Goal: Task Accomplishment & Management: Use online tool/utility

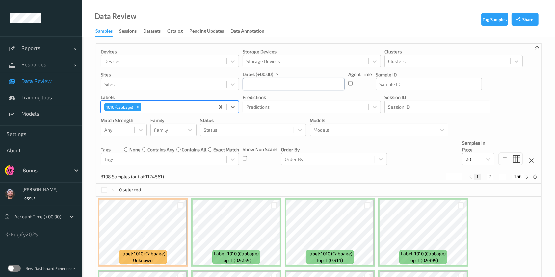
click at [281, 83] on input "text" at bounding box center [294, 84] width 102 height 13
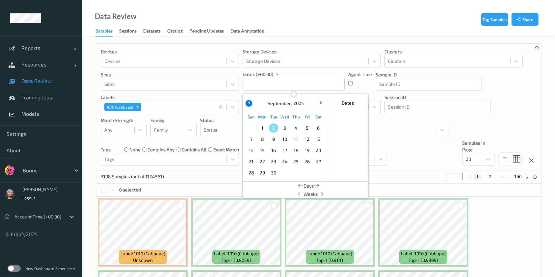
click at [248, 103] on icon "button" at bounding box center [249, 102] width 3 height 3
click at [305, 130] on span "1" at bounding box center [306, 127] width 9 height 9
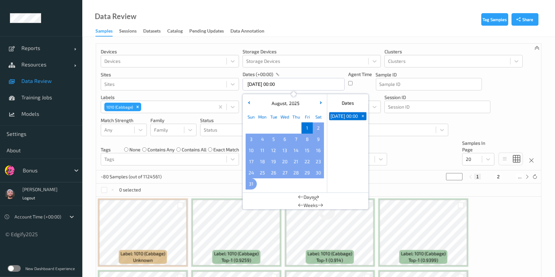
click at [250, 182] on span "31" at bounding box center [251, 183] width 9 height 9
type input "[DATE] 00:00 -> [DATE] 23:59"
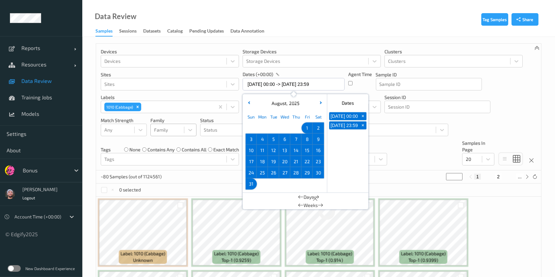
click at [211, 168] on div "Devices Devices Storage Devices Storage Devices Clusters Clusters Sites Sites d…" at bounding box center [318, 107] width 445 height 127
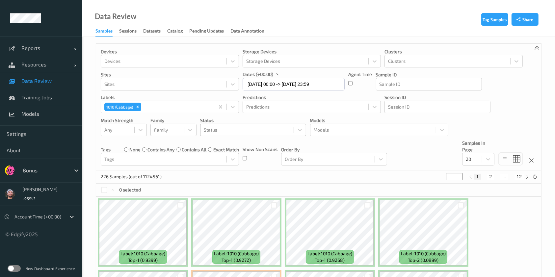
click at [220, 131] on div at bounding box center [247, 130] width 87 height 8
type input "sh"
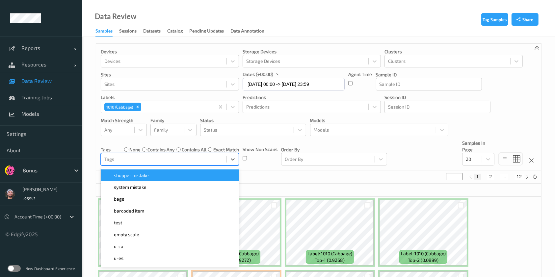
click at [145, 157] on div at bounding box center [163, 159] width 119 height 8
type input "sh"
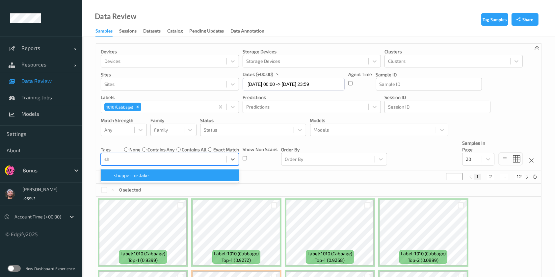
click at [150, 180] on div "shopper mistake" at bounding box center [170, 175] width 138 height 12
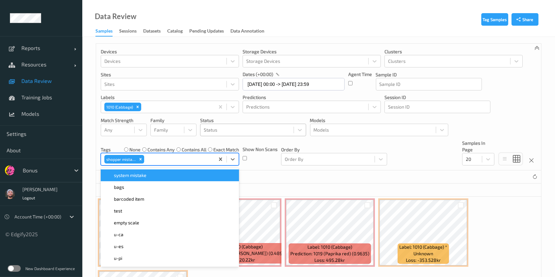
click at [255, 129] on div at bounding box center [247, 130] width 87 height 8
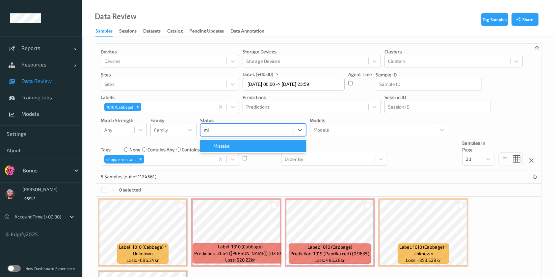
type input "mis"
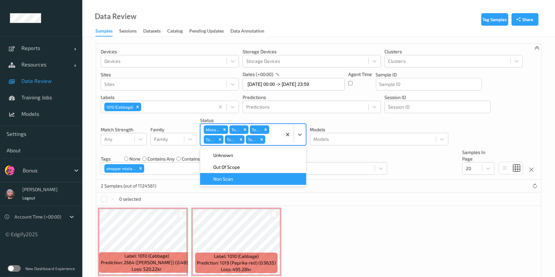
click at [345, 234] on div "Label: 1010 (Cabbage) Prediction: 2664 ([PERSON_NAME]) (0.4891) Loss: 520.22kr …" at bounding box center [318, 242] width 445 height 72
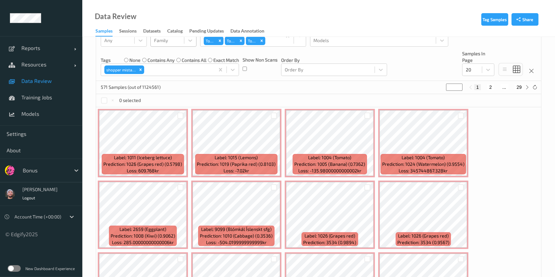
scroll to position [117, 0]
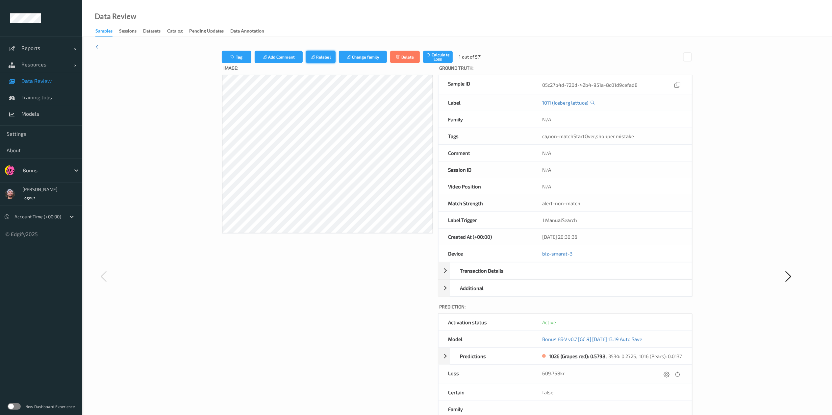
click at [321, 51] on button "Relabel" at bounding box center [321, 57] width 30 height 13
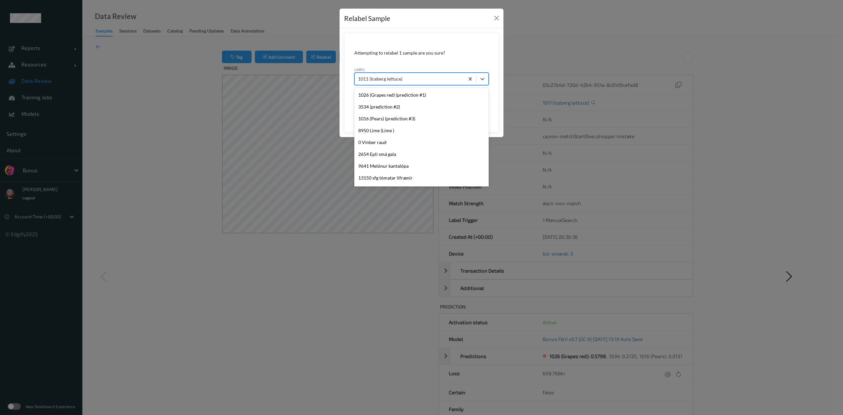
click at [426, 77] on div at bounding box center [409, 79] width 103 height 8
type input "1026"
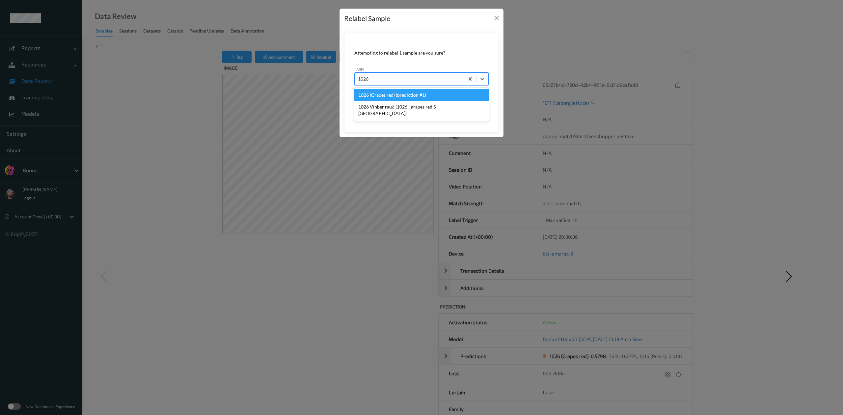
click at [427, 98] on div "1026 (Grapes red) (prediction #1)" at bounding box center [421, 95] width 134 height 12
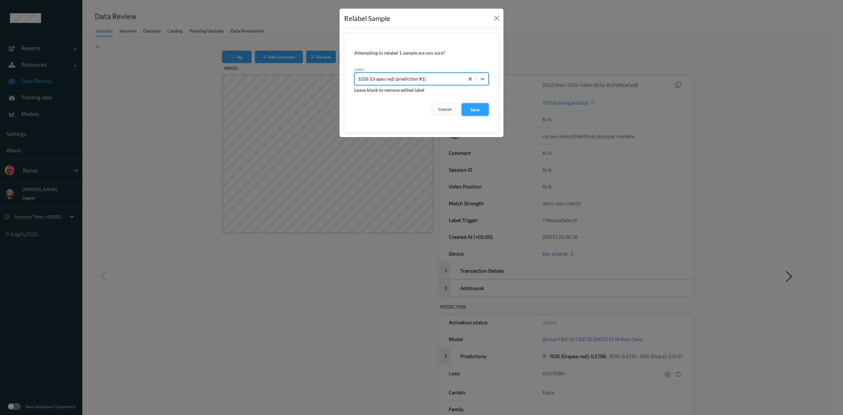
click at [478, 109] on button "Save" at bounding box center [474, 109] width 27 height 13
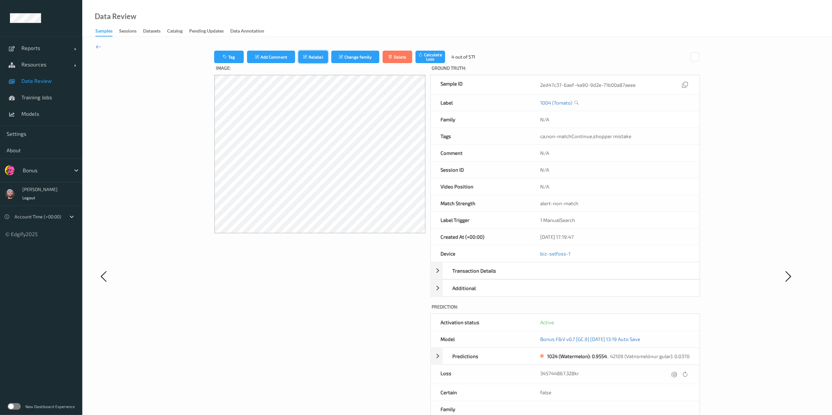
click at [309, 57] on button "Relabel" at bounding box center [314, 57] width 30 height 13
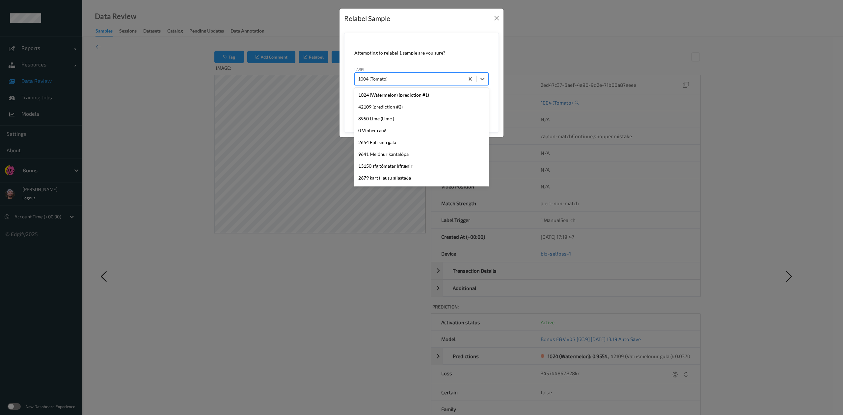
click at [365, 75] on div "1004 (Tomato)" at bounding box center [409, 79] width 110 height 11
type input "1024"
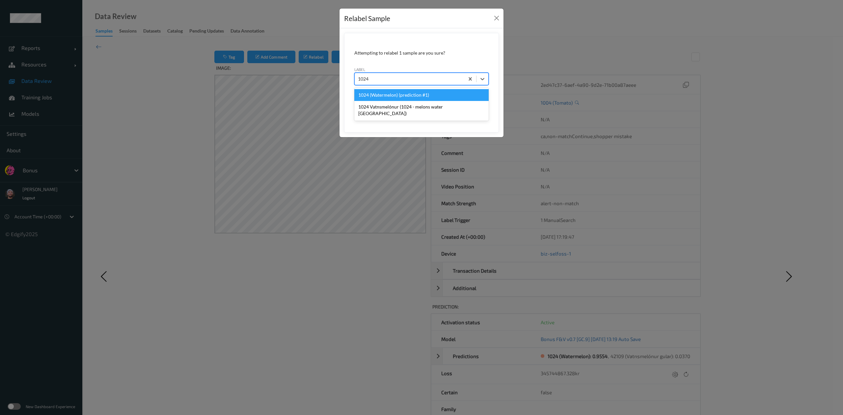
scroll to position [0, 0]
click at [394, 94] on div "1024 (Watermelon) (prediction #1)" at bounding box center [421, 95] width 134 height 12
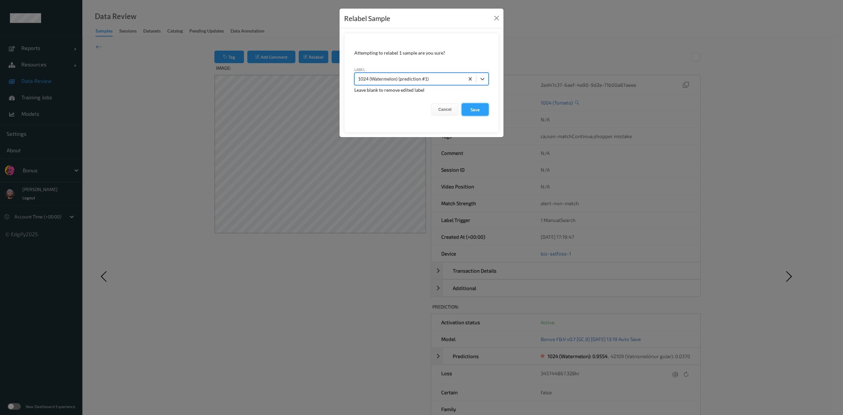
click at [468, 109] on button "Save" at bounding box center [474, 109] width 27 height 13
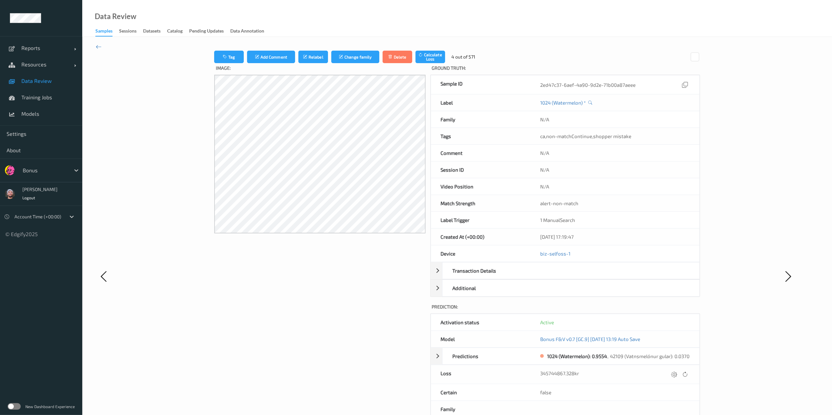
click at [555, 277] on div "345744867.328kr" at bounding box center [615, 374] width 169 height 19
click at [555, 277] on icon at bounding box center [675, 375] width 6 height 6
type input "0"
click at [555, 277] on icon "submit" at bounding box center [662, 377] width 6 height 6
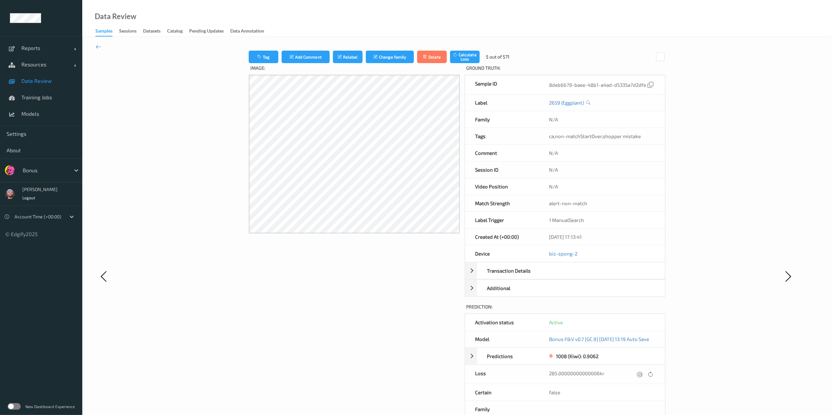
click at [555, 277] on div "285.00000000000006kr" at bounding box center [602, 374] width 126 height 19
click at [353, 61] on button "Relabel" at bounding box center [348, 57] width 30 height 13
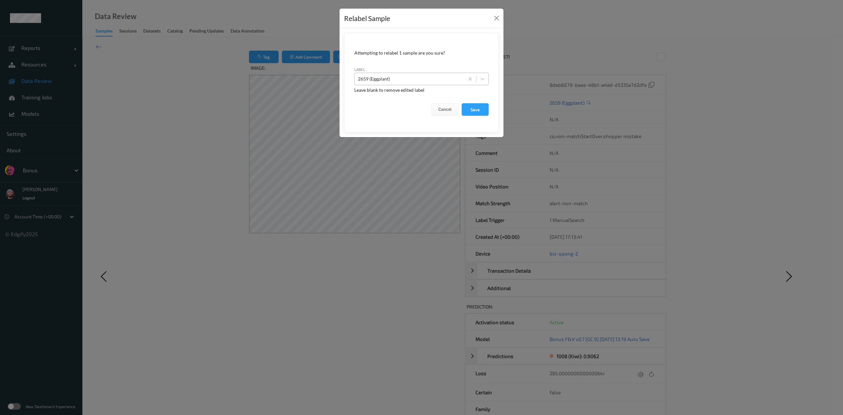
click at [404, 74] on div "2659 (Eggplant)" at bounding box center [409, 79] width 110 height 11
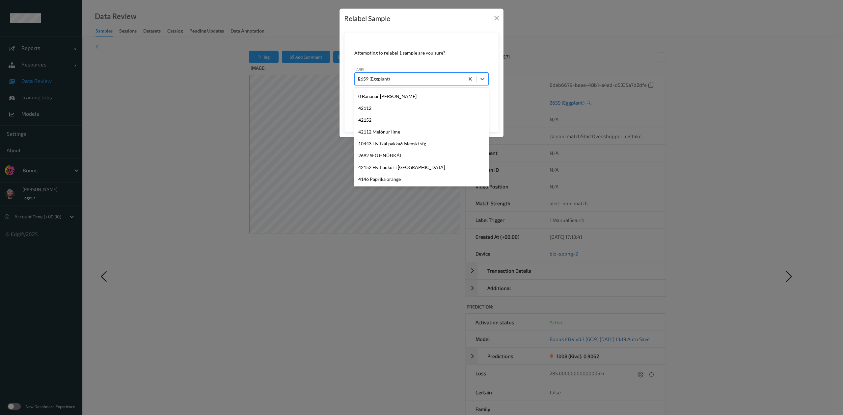
scroll to position [130, 0]
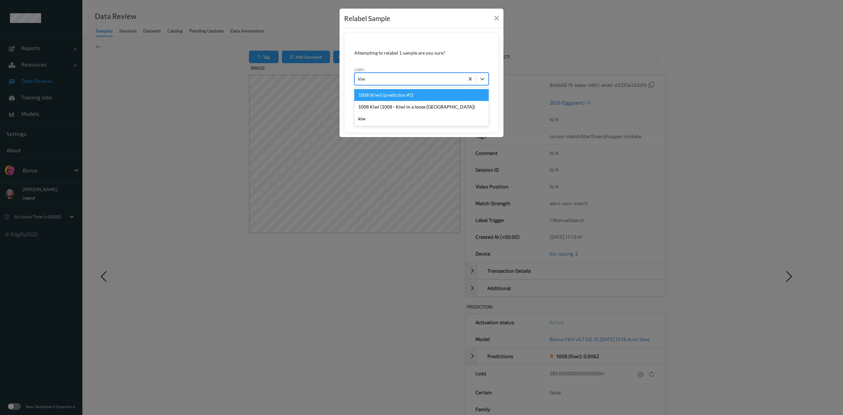
type input "kiwi"
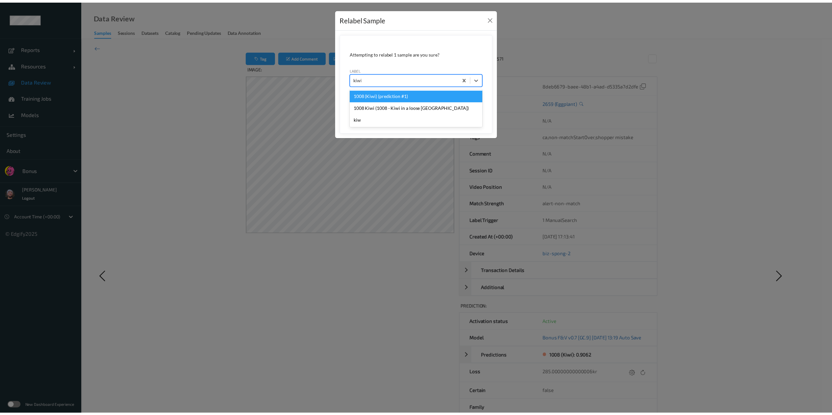
scroll to position [0, 0]
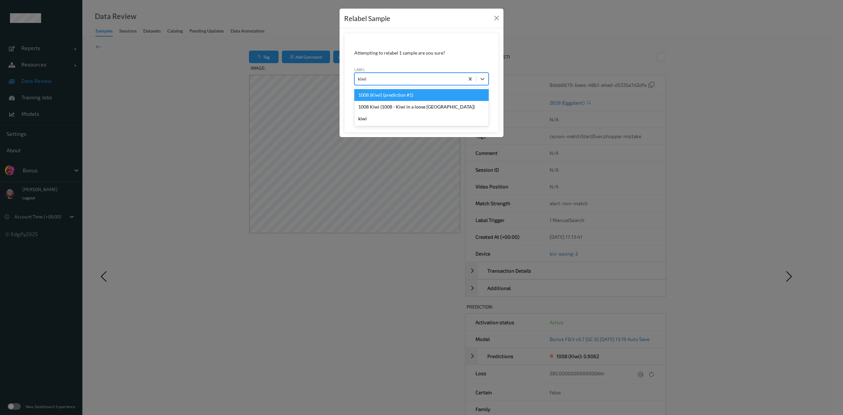
click at [416, 99] on div "1008 (Kiwi) (prediction #1)" at bounding box center [421, 95] width 134 height 12
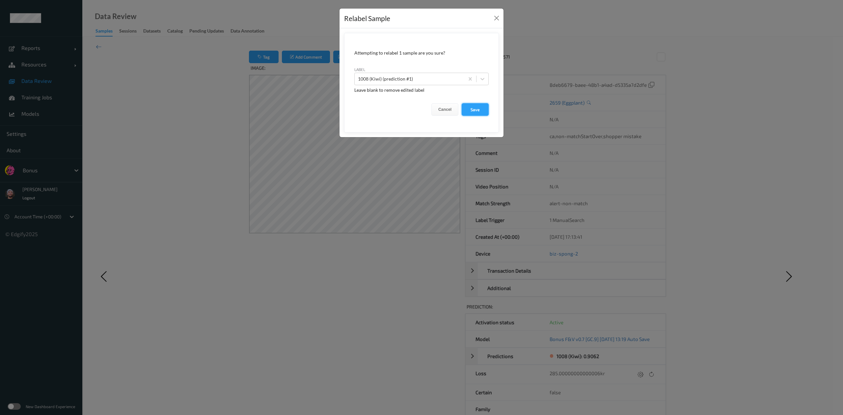
click at [462, 109] on button "Save" at bounding box center [474, 109] width 27 height 13
click at [474, 107] on button "Save" at bounding box center [474, 109] width 27 height 13
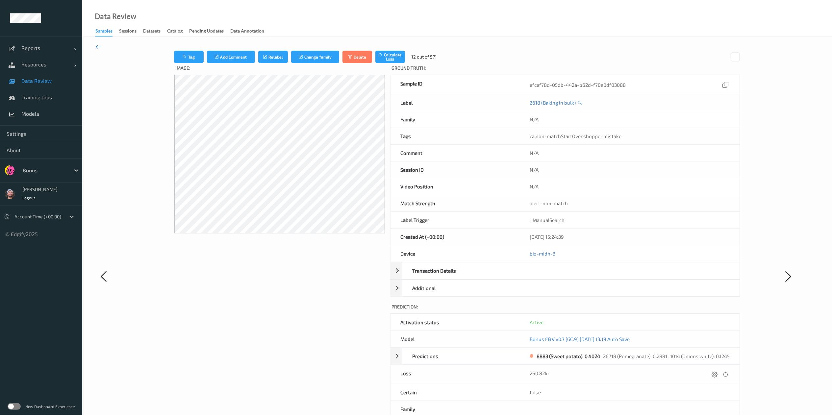
click at [99, 45] on icon at bounding box center [99, 46] width 6 height 7
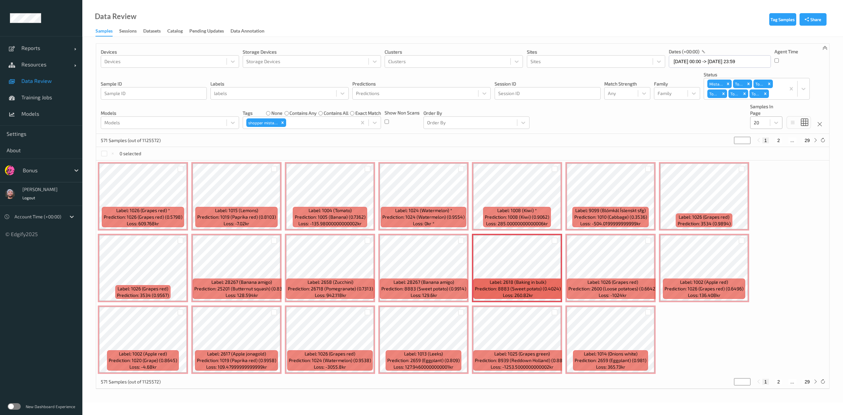
click at [555, 123] on div at bounding box center [759, 123] width 13 height 8
click at [555, 188] on span "200" at bounding box center [767, 186] width 8 height 7
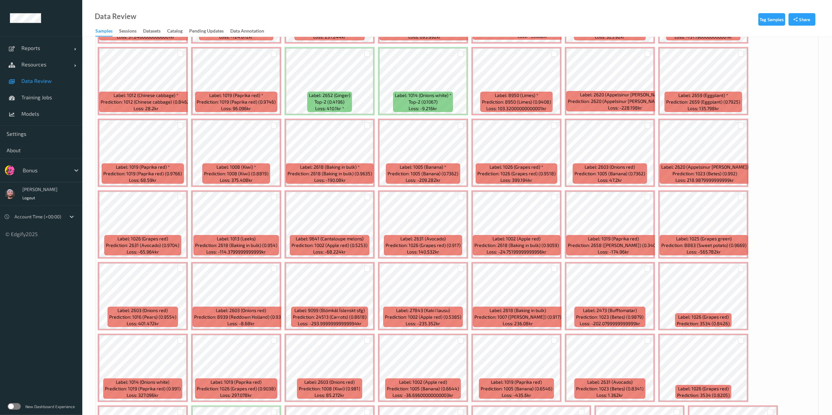
scroll to position [671, 0]
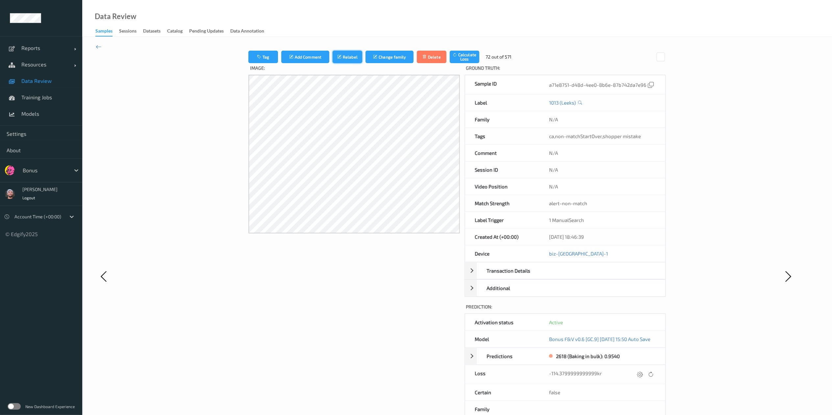
click at [352, 60] on button "Relabel" at bounding box center [348, 57] width 30 height 13
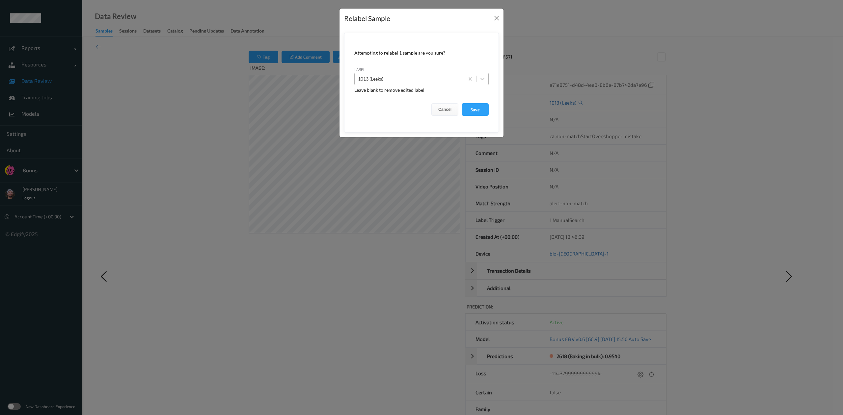
click at [382, 80] on div at bounding box center [409, 79] width 103 height 8
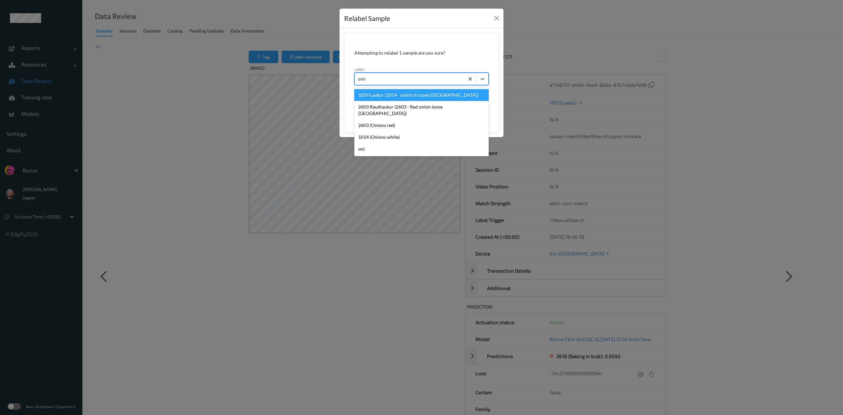
type input "onion"
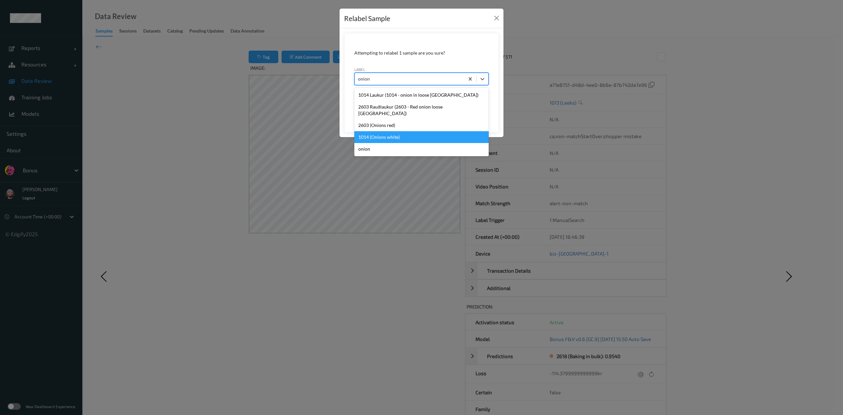
click at [383, 132] on div "1014 (Onions white)" at bounding box center [421, 137] width 134 height 12
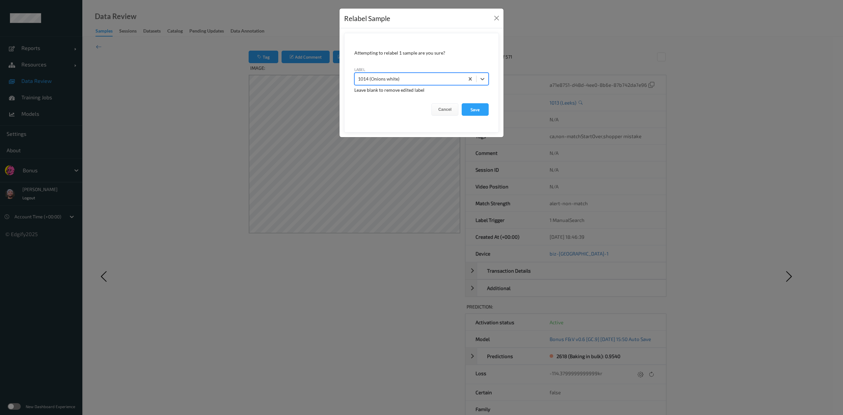
click at [461, 103] on button "Save" at bounding box center [474, 109] width 27 height 13
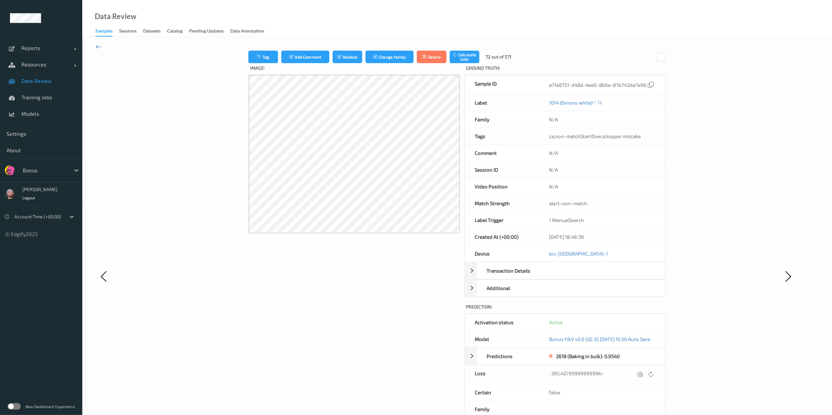
click at [98, 45] on icon at bounding box center [99, 46] width 6 height 7
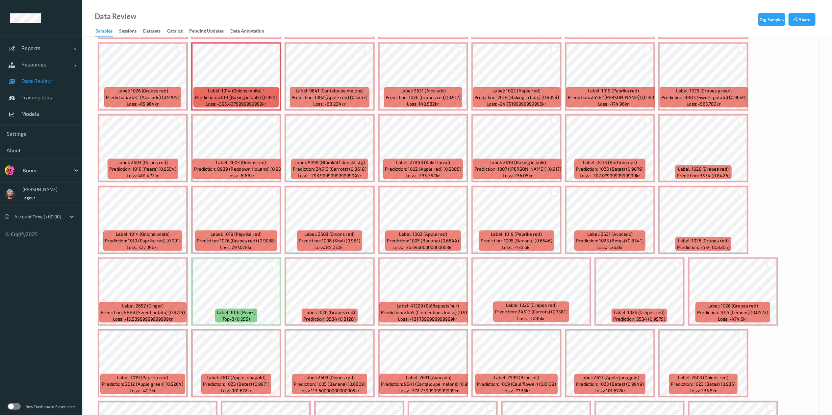
scroll to position [837, 0]
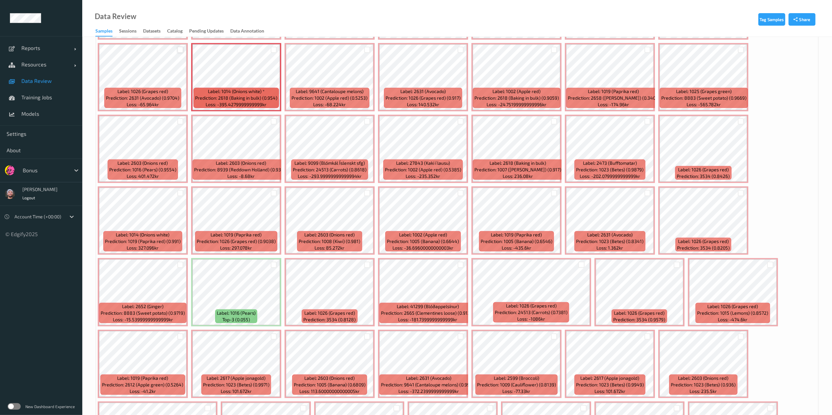
click at [178, 52] on div at bounding box center [180, 50] width 6 height 6
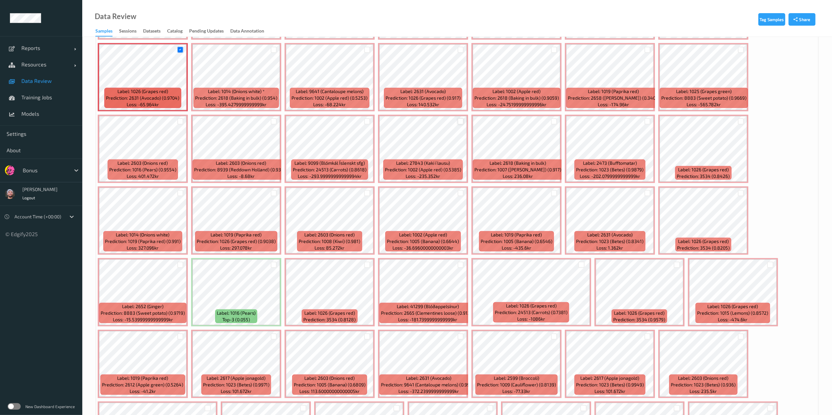
click at [462, 124] on div at bounding box center [461, 121] width 6 height 6
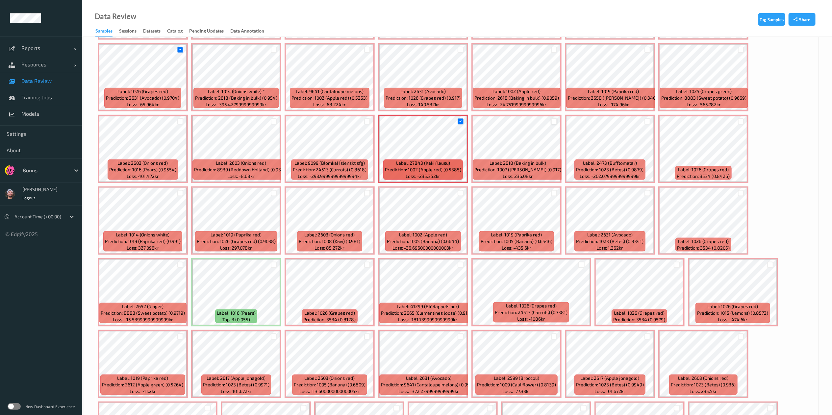
click at [552, 120] on div at bounding box center [554, 121] width 6 height 6
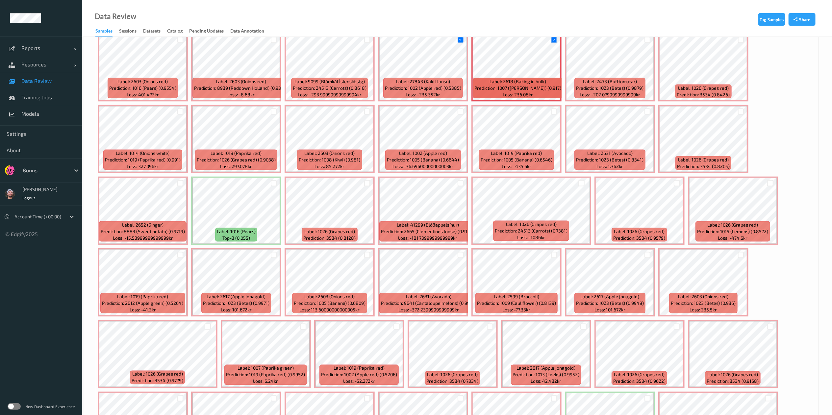
scroll to position [925, 0]
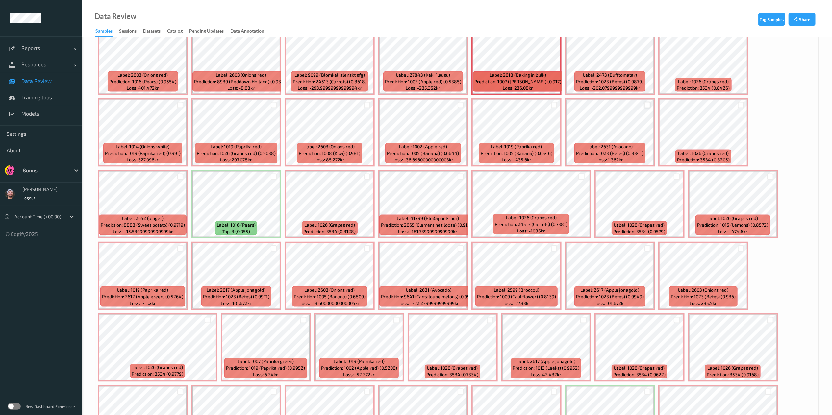
click at [555, 105] on div at bounding box center [648, 105] width 6 height 6
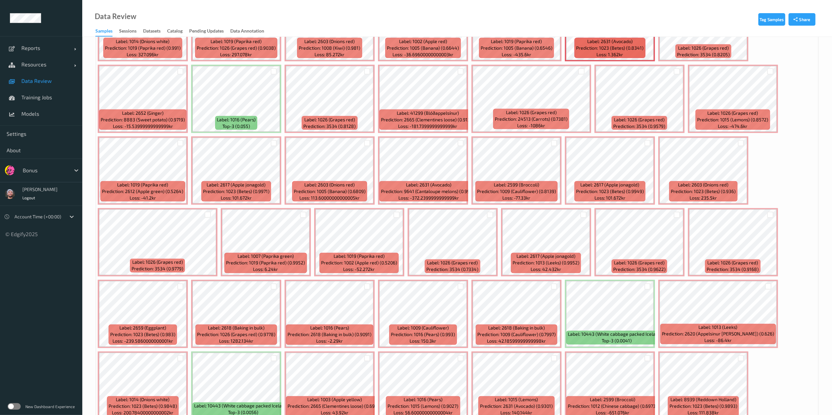
scroll to position [1035, 0]
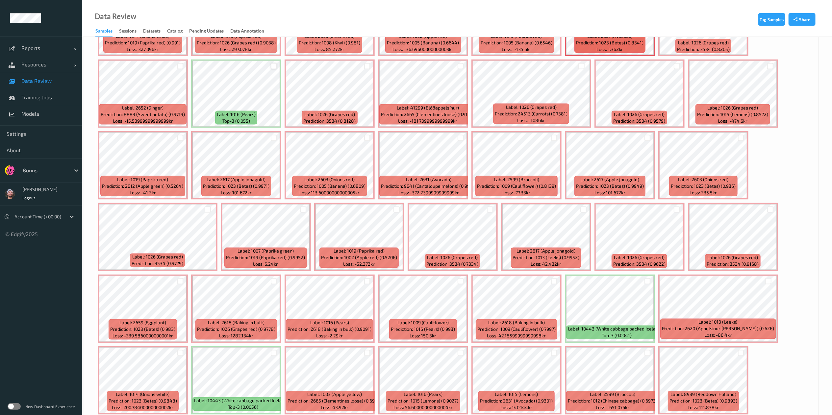
click at [273, 67] on div at bounding box center [274, 66] width 6 height 6
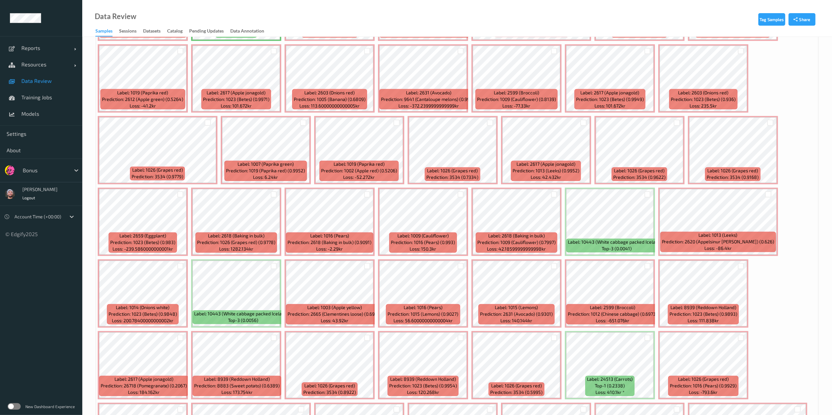
scroll to position [1139, 0]
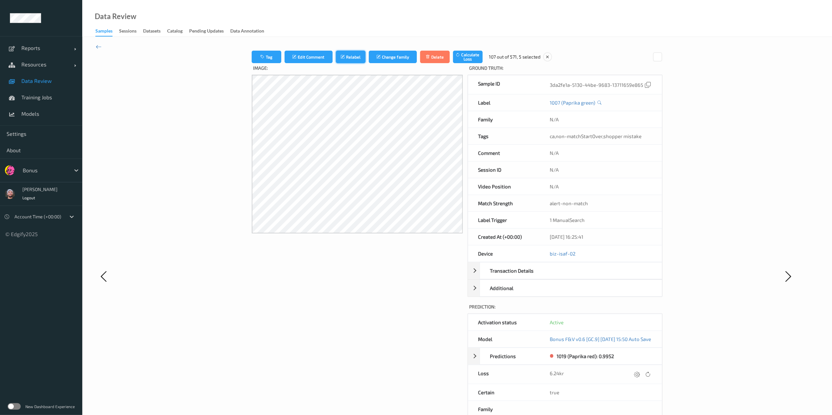
click at [336, 60] on button "Relabel" at bounding box center [351, 57] width 30 height 13
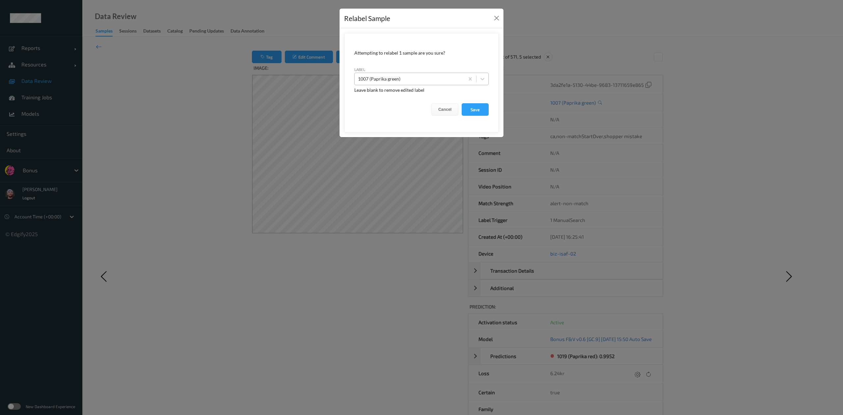
click at [382, 81] on div at bounding box center [409, 79] width 103 height 8
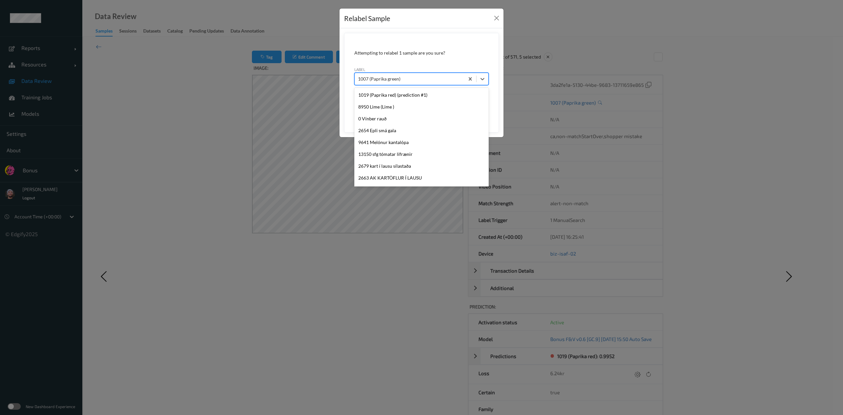
scroll to position [1615, 0]
type input "1019"
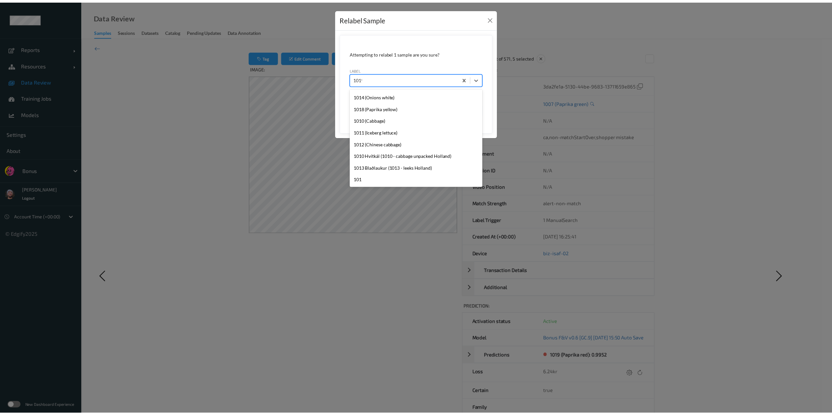
scroll to position [0, 0]
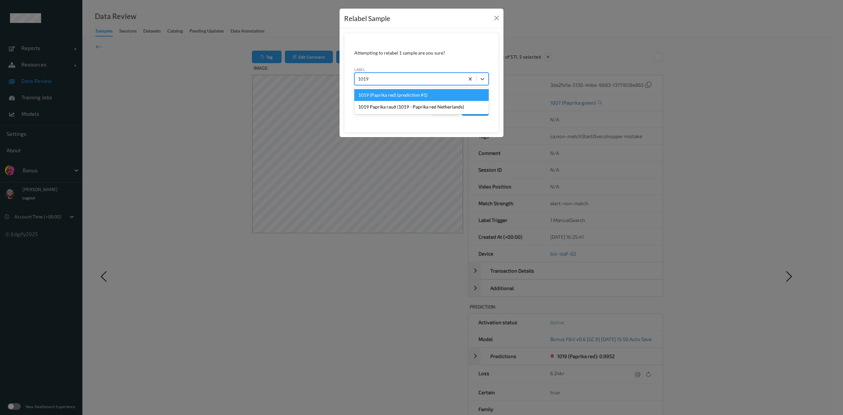
click at [386, 92] on div "1019 (Paprika red) (prediction #1)" at bounding box center [421, 95] width 134 height 12
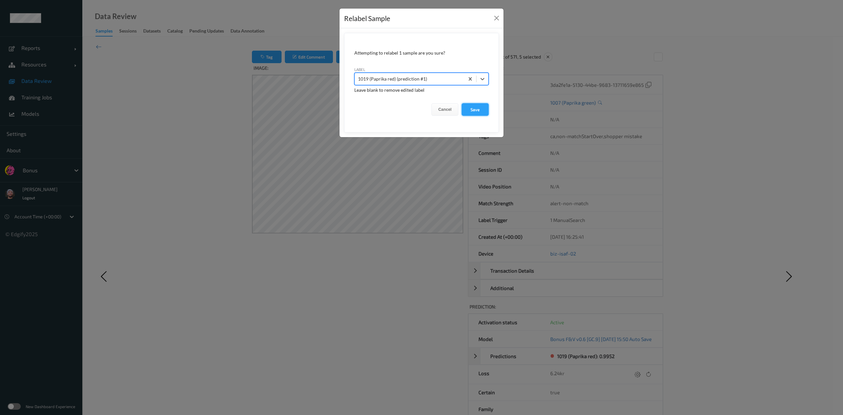
click at [470, 108] on button "Save" at bounding box center [474, 109] width 27 height 13
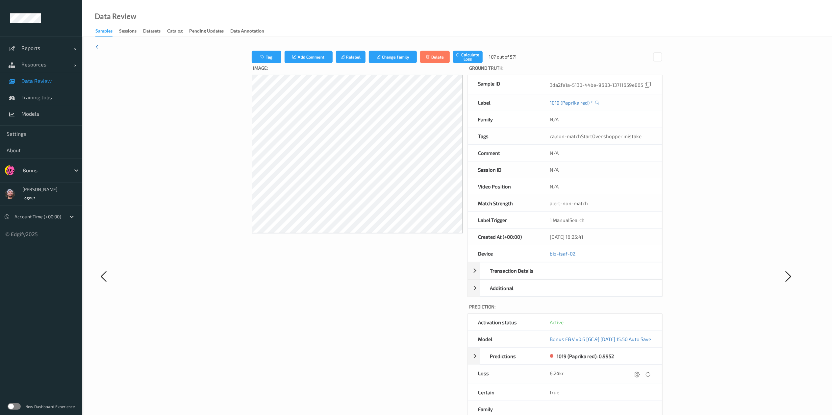
click at [98, 46] on icon at bounding box center [99, 46] width 6 height 7
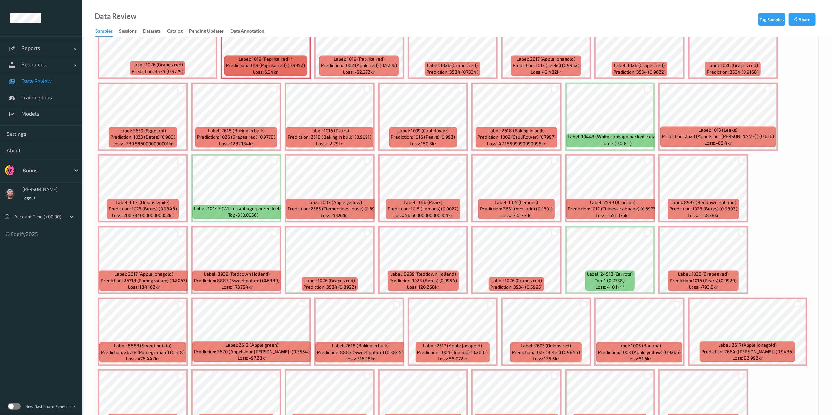
scroll to position [1247, 0]
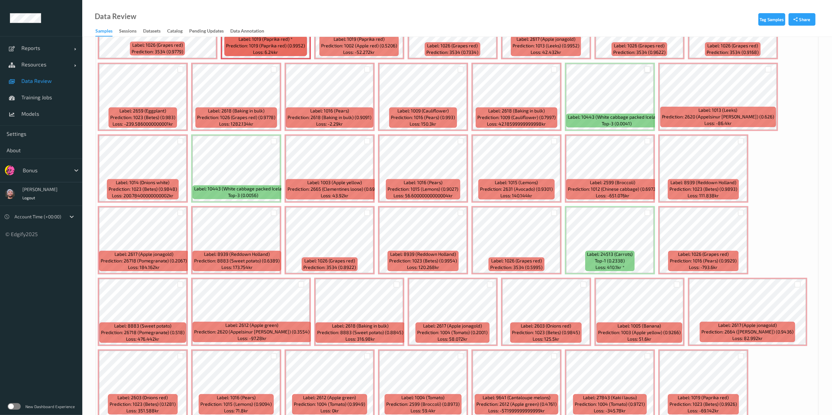
click at [555, 72] on div at bounding box center [648, 69] width 6 height 6
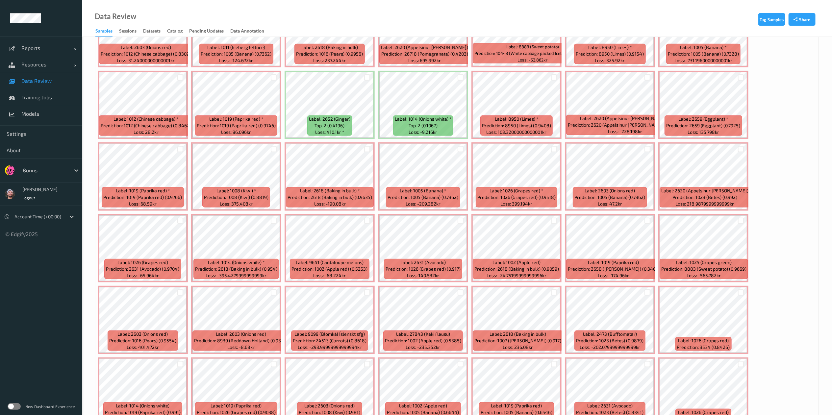
scroll to position [665, 0]
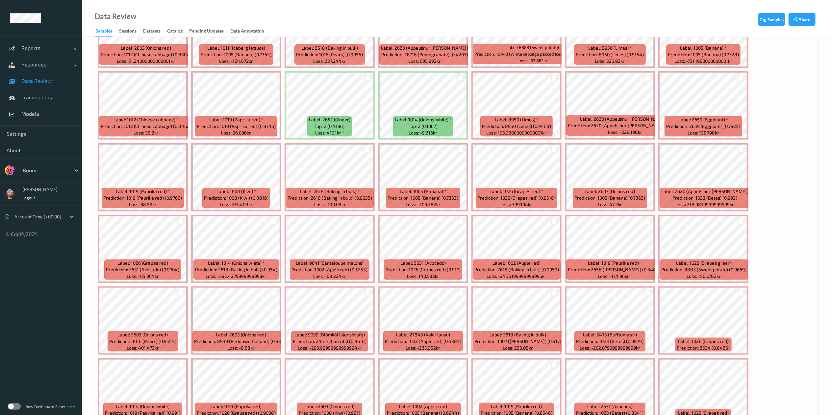
click at [460, 77] on div at bounding box center [461, 78] width 6 height 6
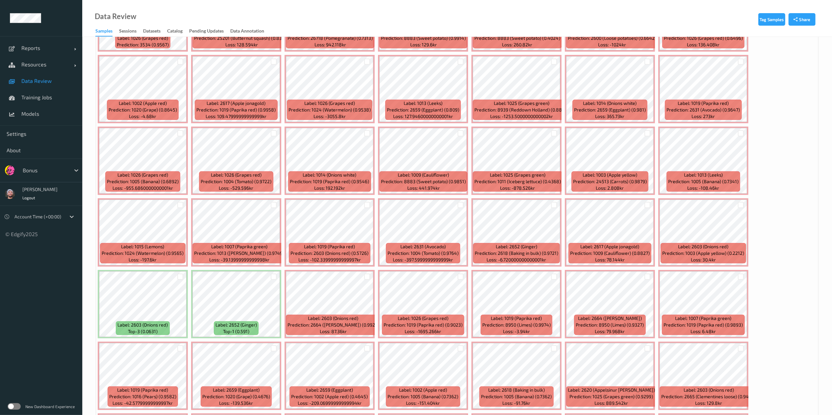
scroll to position [311, 0]
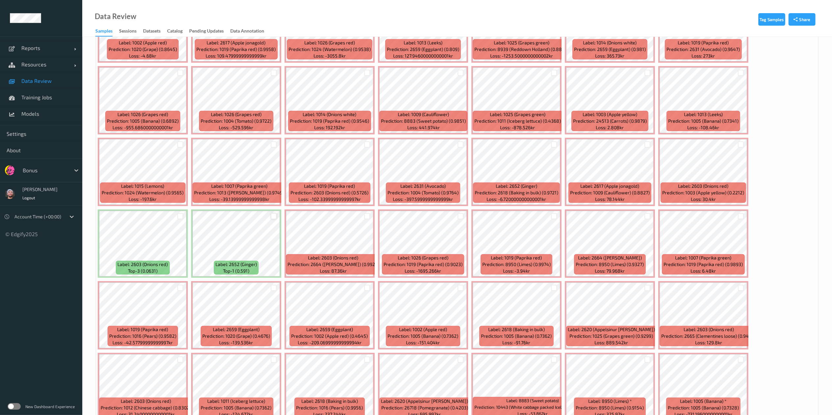
click at [271, 216] on div at bounding box center [274, 216] width 6 height 6
click at [180, 218] on div at bounding box center [180, 216] width 6 height 6
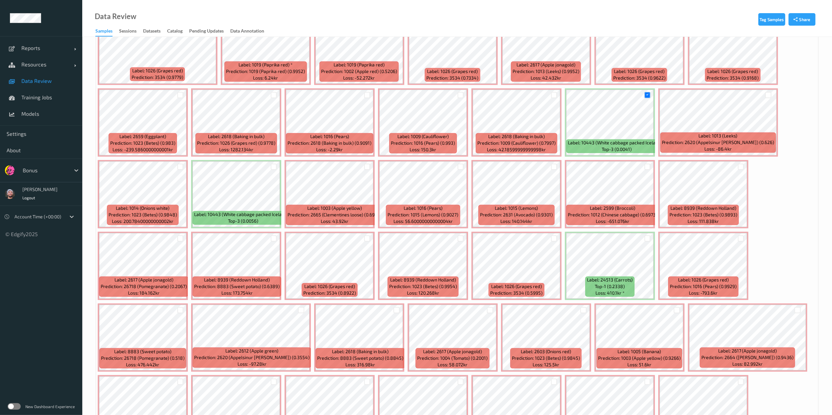
scroll to position [1328, 0]
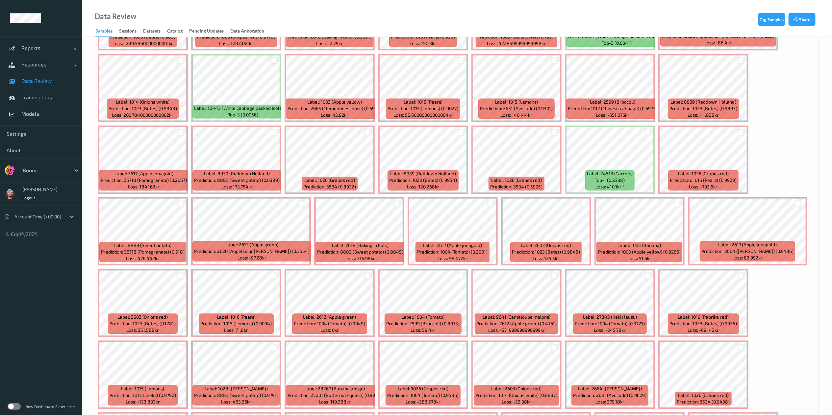
click at [274, 61] on div at bounding box center [274, 60] width 6 height 6
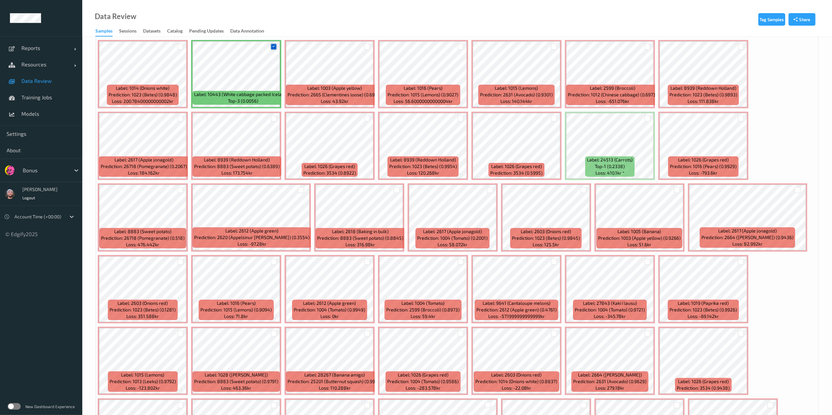
scroll to position [1343, 0]
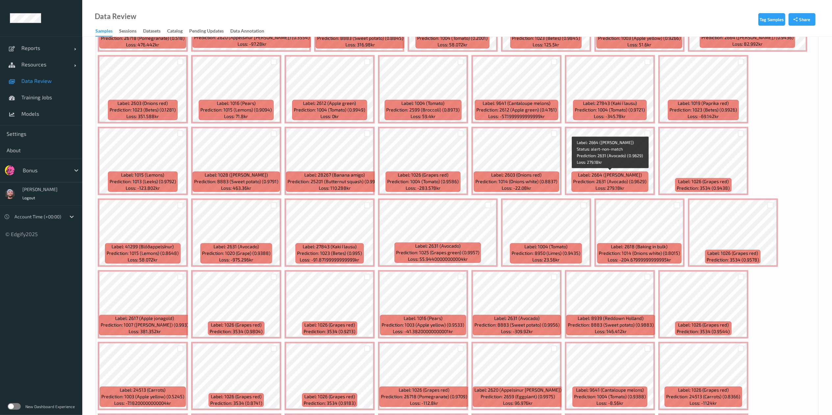
scroll to position [1544, 0]
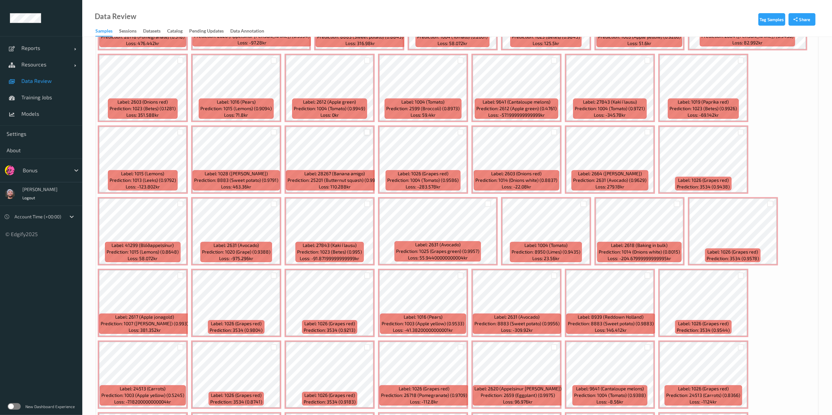
click at [367, 134] on div at bounding box center [367, 132] width 6 height 6
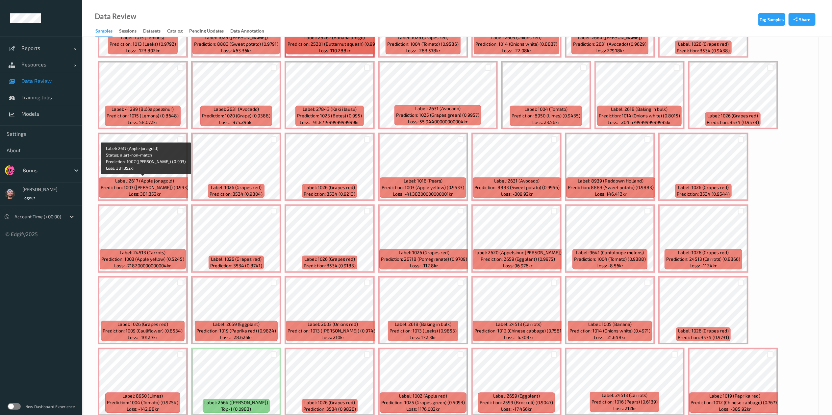
scroll to position [1742, 0]
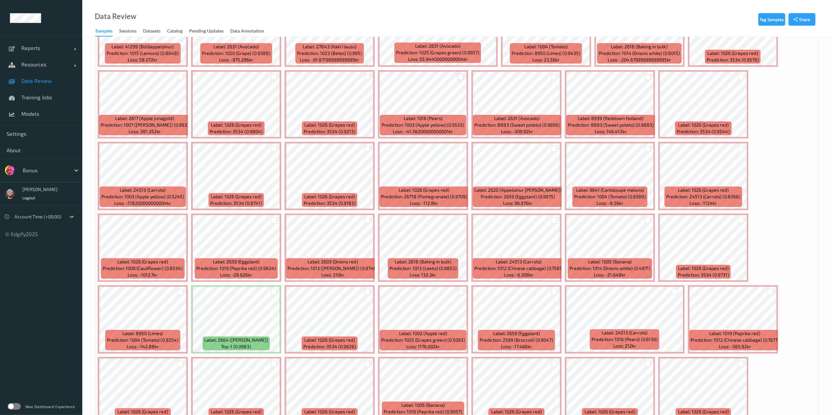
click at [461, 76] on div at bounding box center [461, 77] width 6 height 6
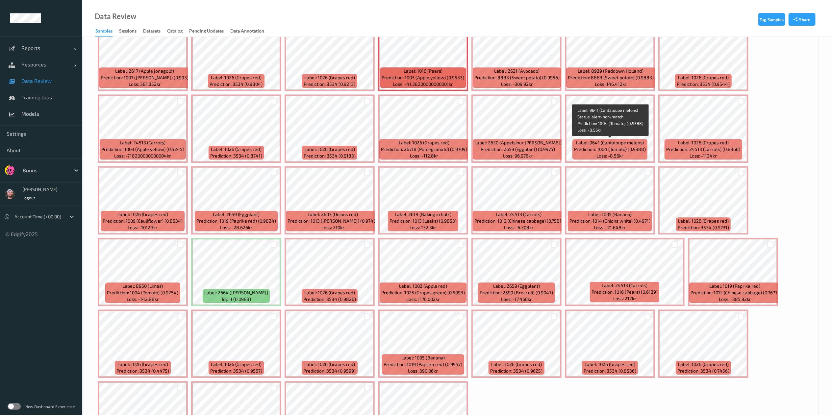
scroll to position [1796, 0]
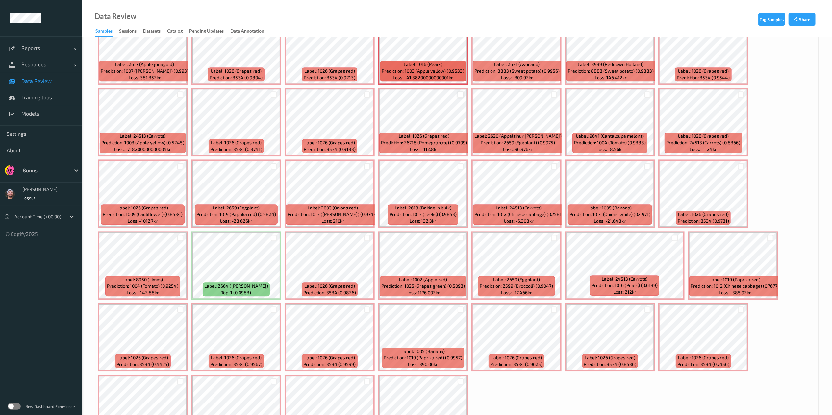
click at [458, 97] on div at bounding box center [461, 94] width 6 height 6
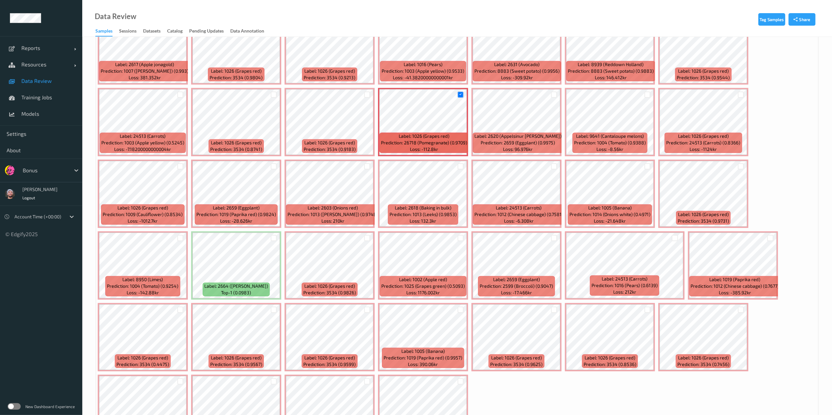
scroll to position [1854, 0]
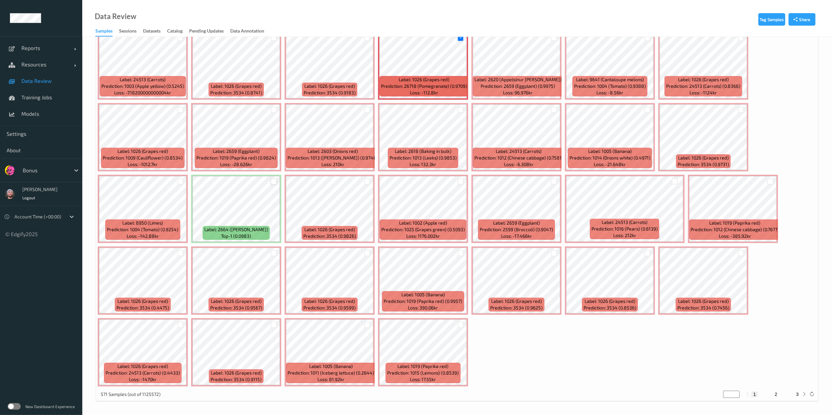
click at [273, 181] on div at bounding box center [274, 181] width 6 height 6
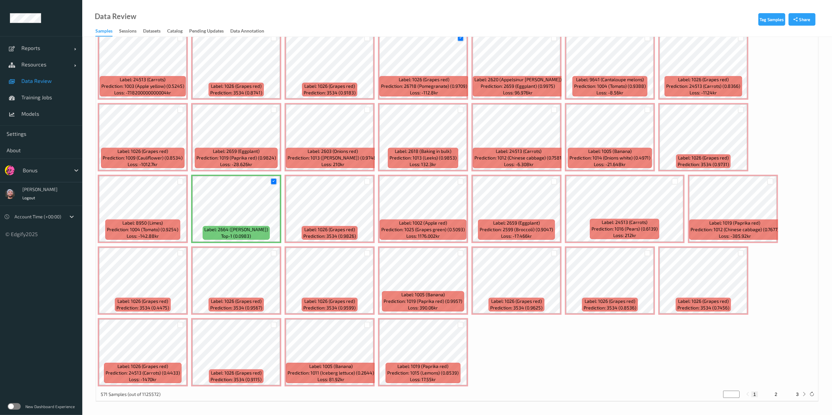
click at [555, 277] on button "2" at bounding box center [776, 395] width 7 height 6
type input "*"
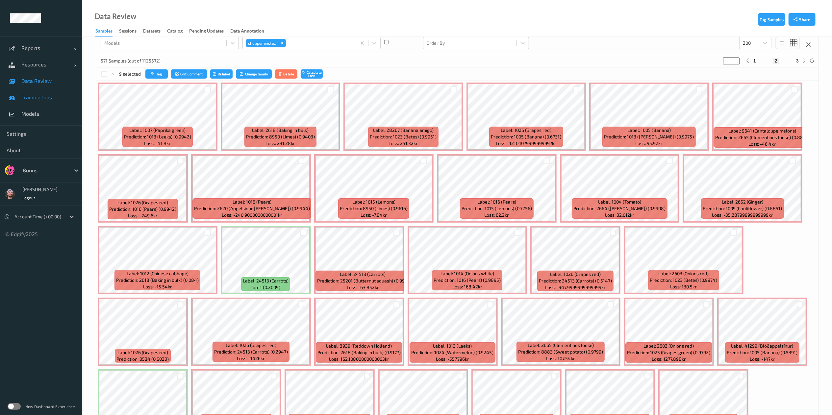
scroll to position [5, 0]
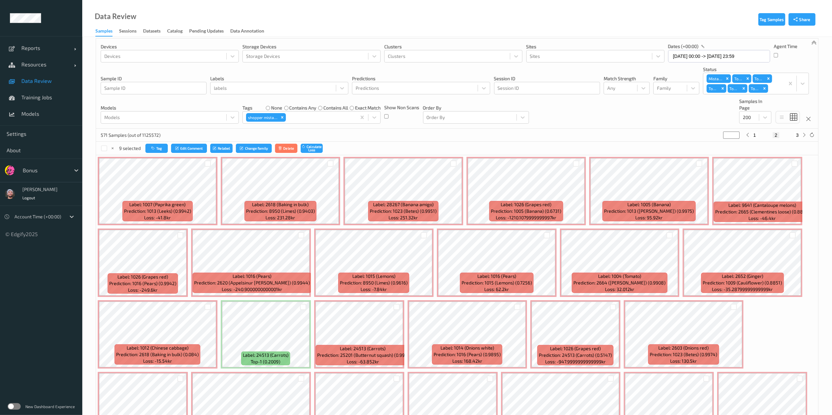
click at [555, 134] on button "1" at bounding box center [755, 135] width 7 height 6
type input "*"
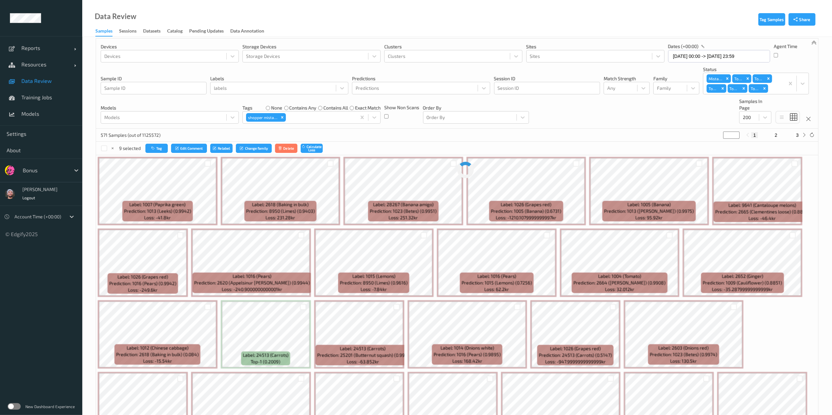
scroll to position [0, 0]
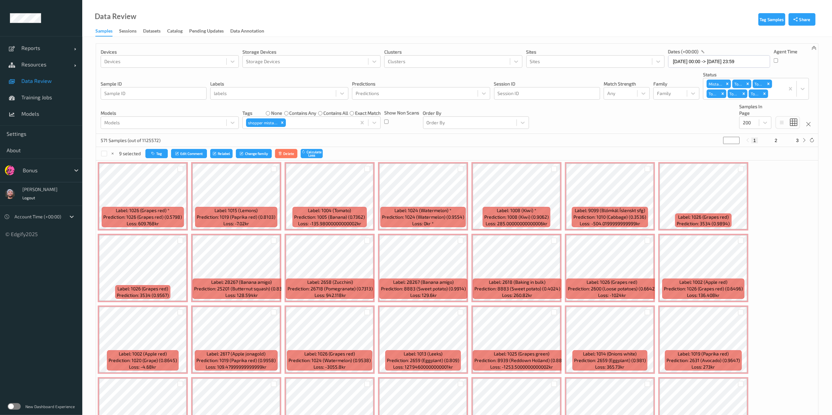
click at [555, 143] on button "2" at bounding box center [776, 141] width 7 height 6
type input "*"
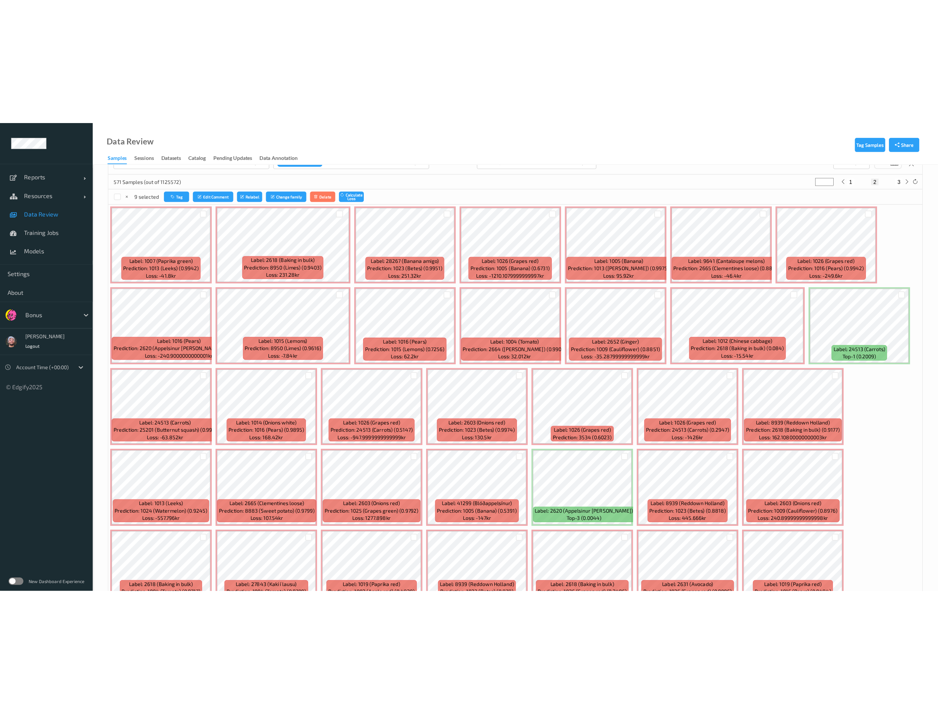
scroll to position [105, 0]
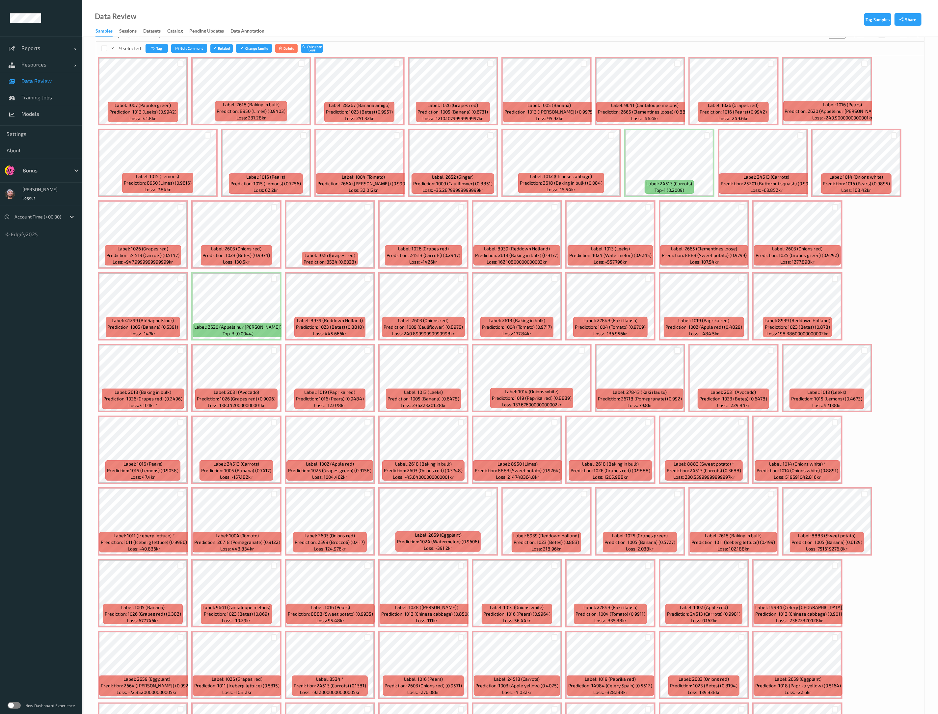
click at [555, 277] on div at bounding box center [677, 351] width 6 height 6
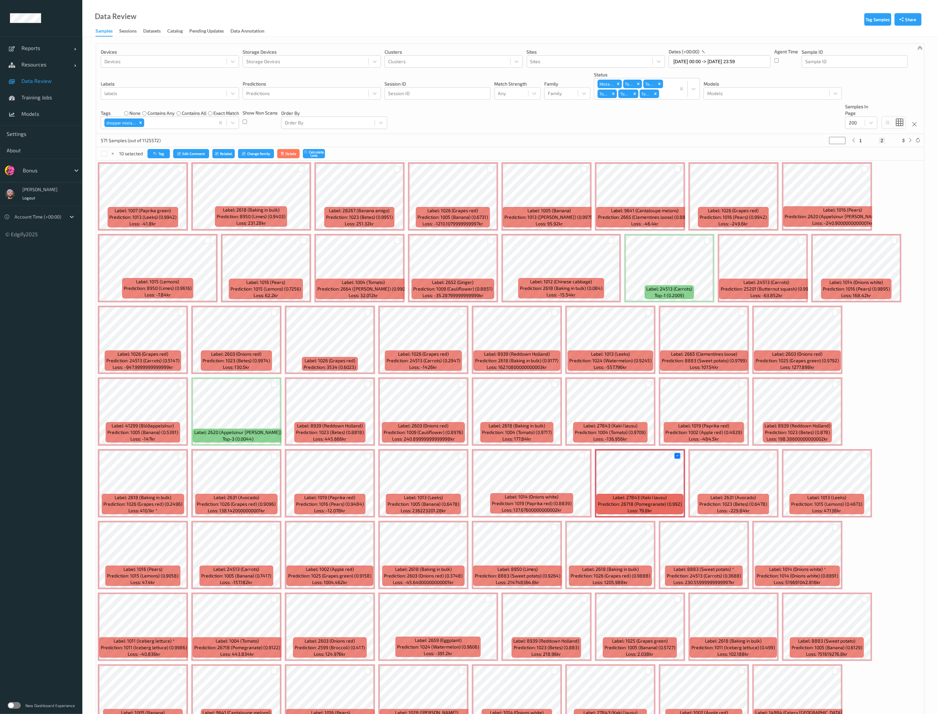
click at [417, 137] on div "571 Samples (out of 1125572) * 1 2 3" at bounding box center [510, 140] width 828 height 13
click at [181, 277] on div at bounding box center [180, 528] width 6 height 6
click at [182, 277] on div at bounding box center [180, 456] width 6 height 6
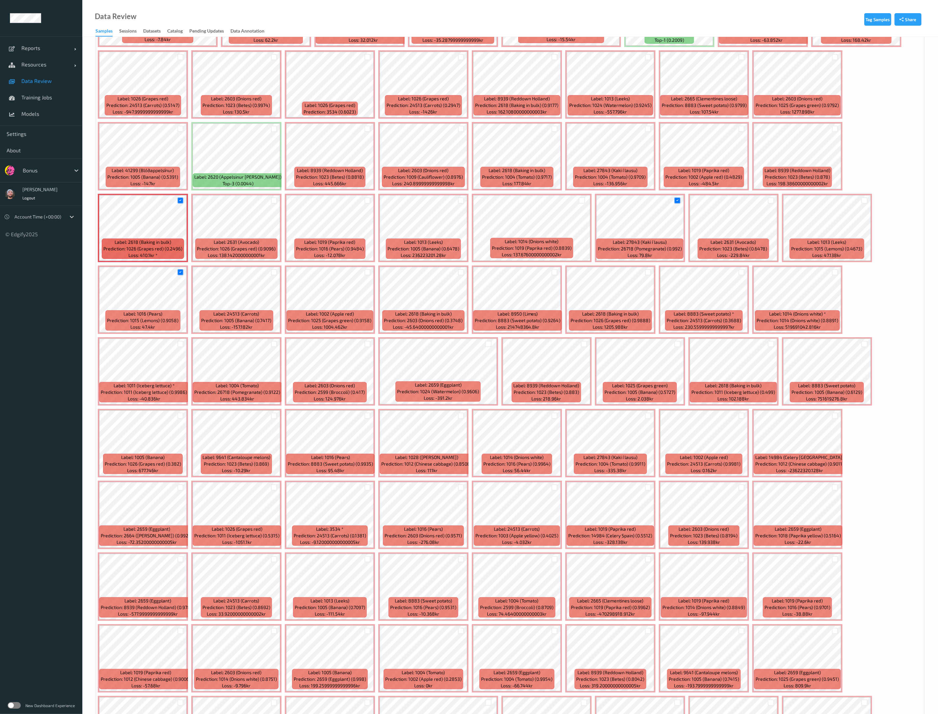
scroll to position [445, 0]
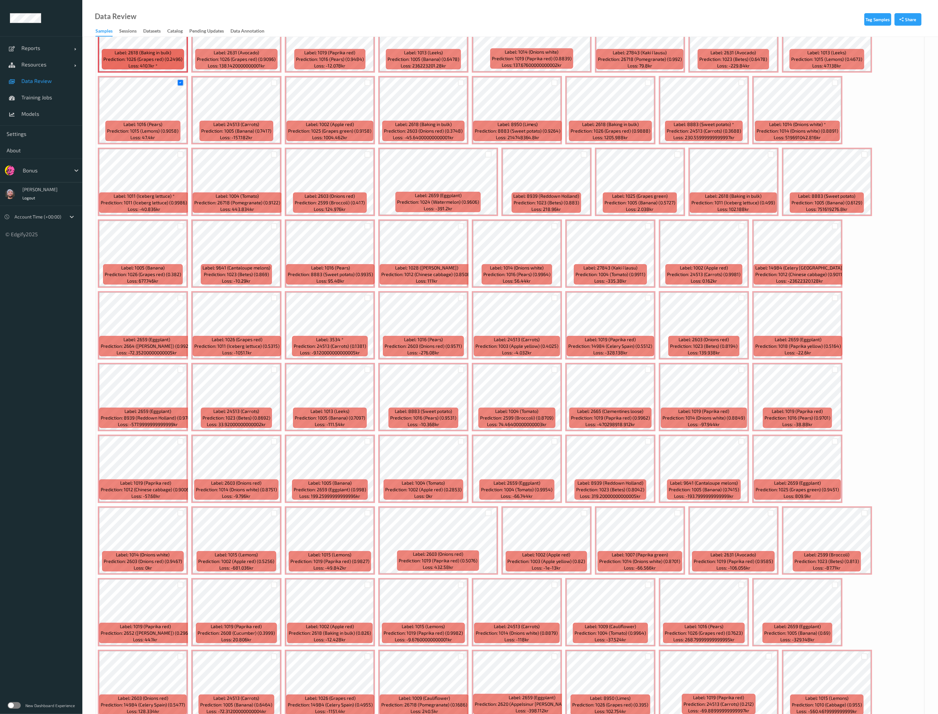
click at [555, 277] on div "Label: 1007 ([PERSON_NAME]) Prediction: 1013 (Leeks) (0.9942) Loss: -41.8kr Lab…" at bounding box center [510, 648] width 828 height 1865
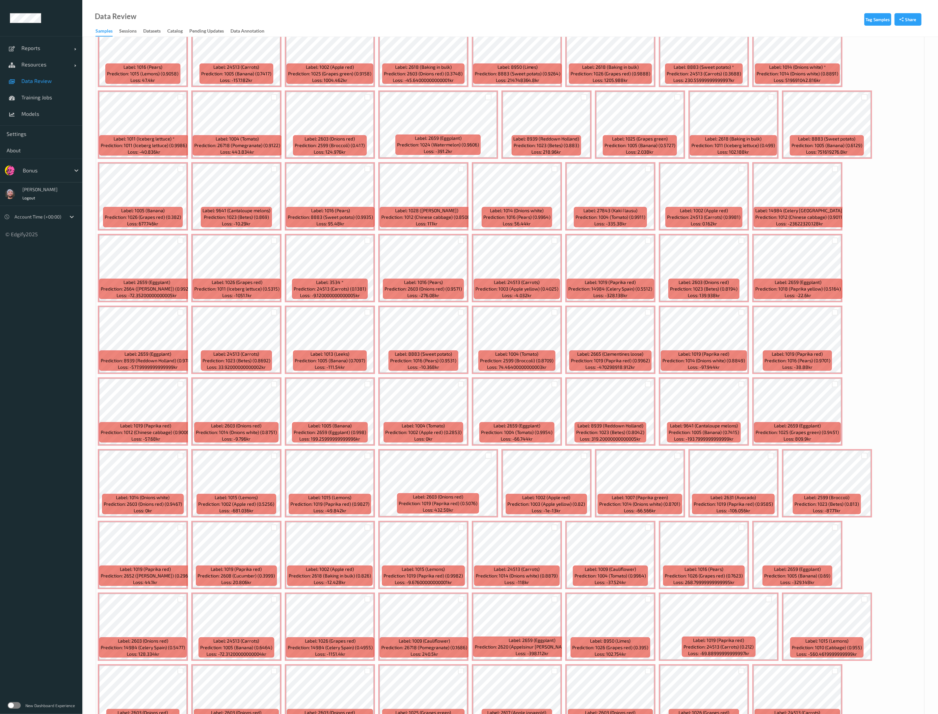
scroll to position [642, 0]
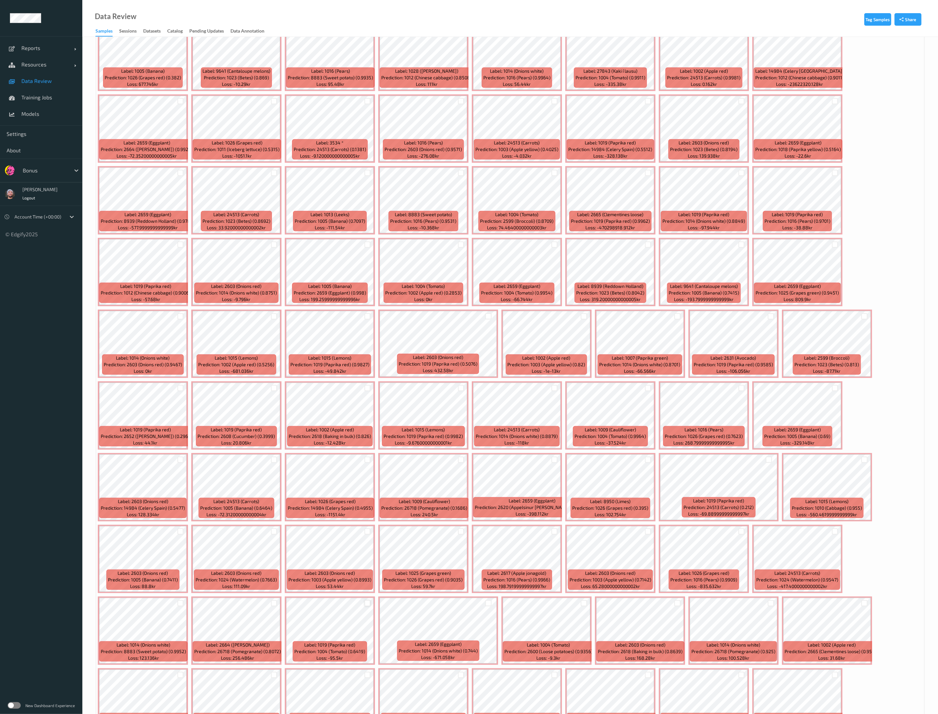
click at [366, 277] on div at bounding box center [367, 603] width 6 height 6
click at [555, 277] on div at bounding box center [584, 603] width 6 height 6
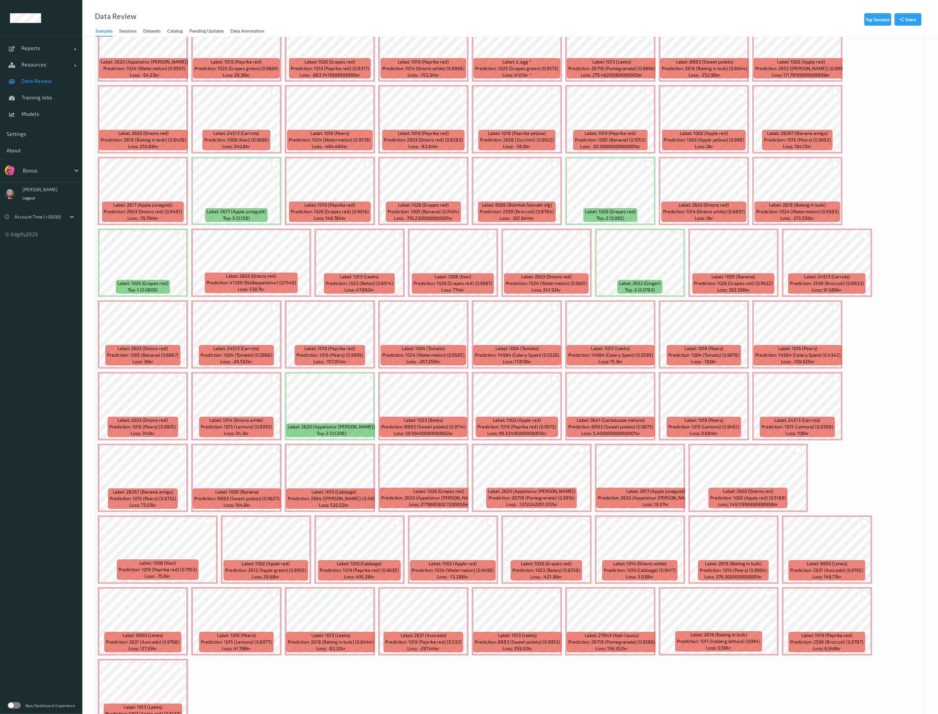
scroll to position [1339, 0]
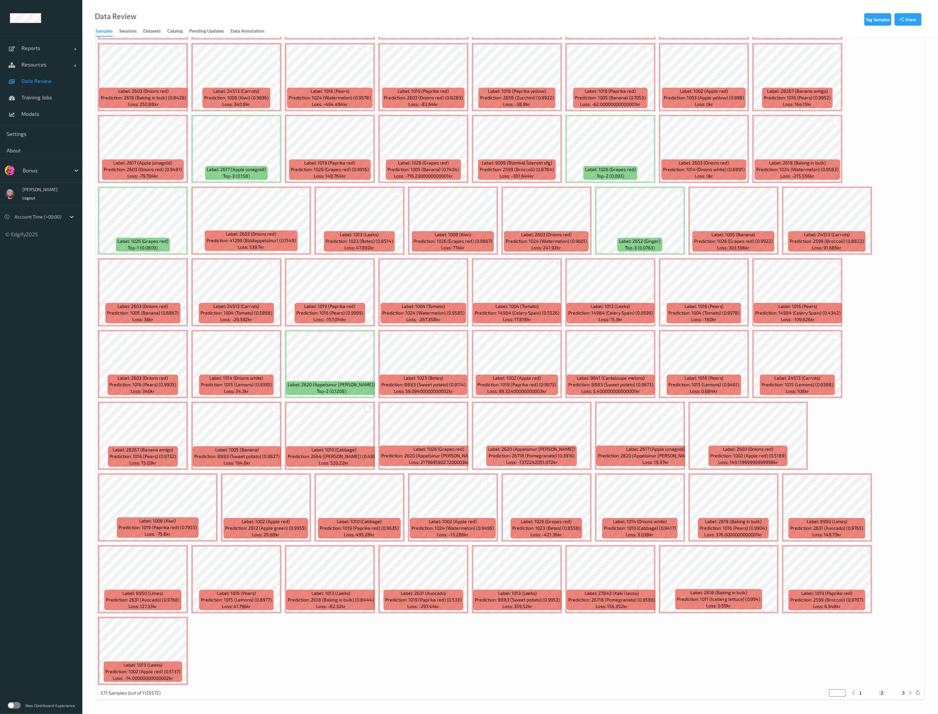
click at [367, 277] on div at bounding box center [367, 408] width 6 height 6
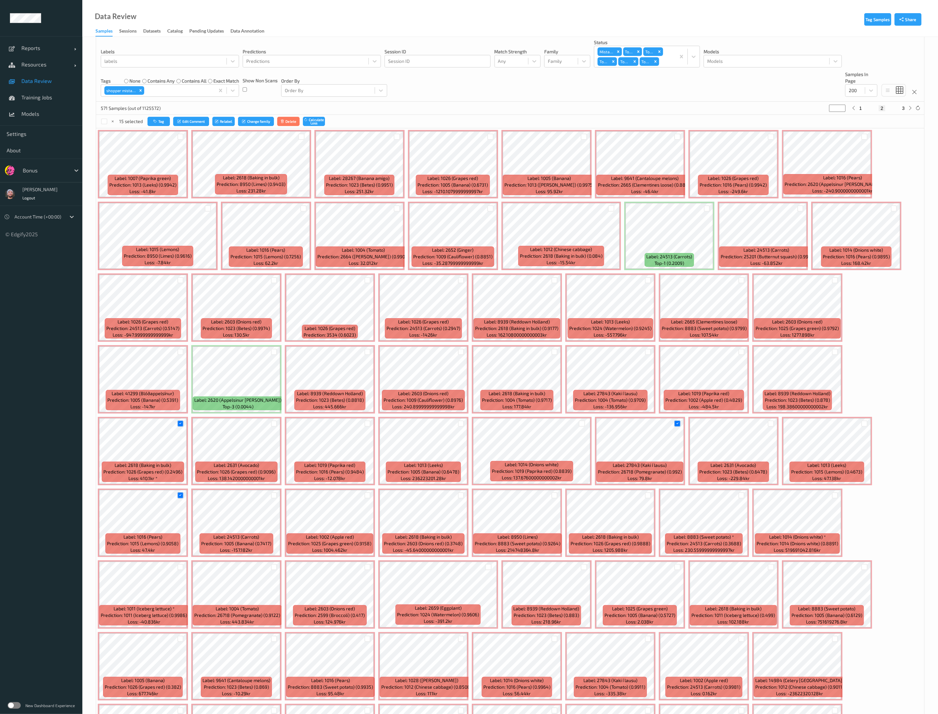
scroll to position [0, 0]
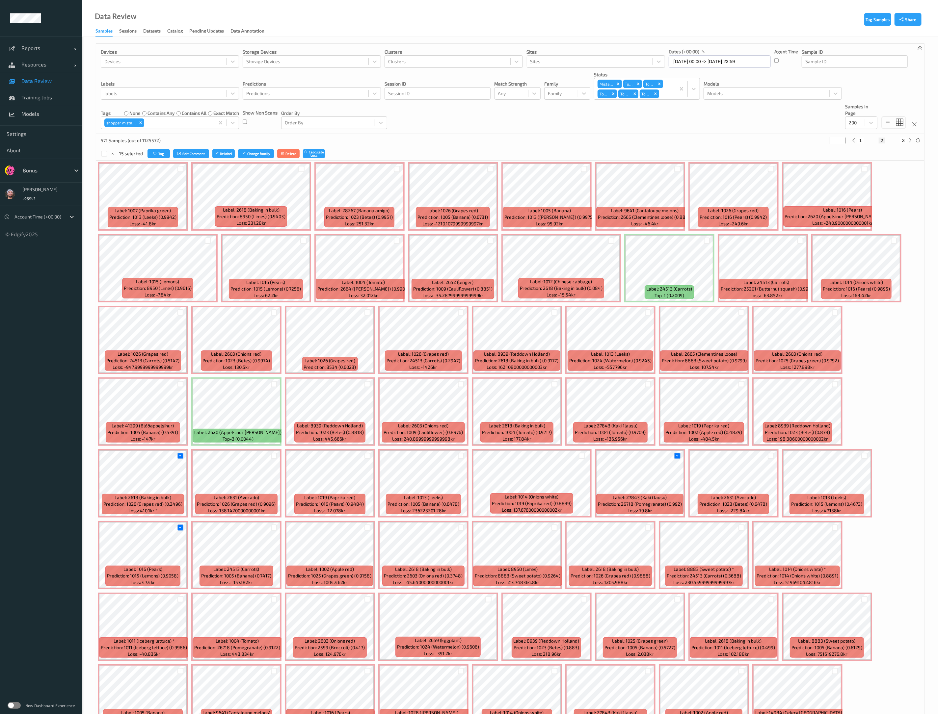
click at [555, 142] on button "3" at bounding box center [903, 141] width 7 height 6
type input "*"
